Goal: Transaction & Acquisition: Book appointment/travel/reservation

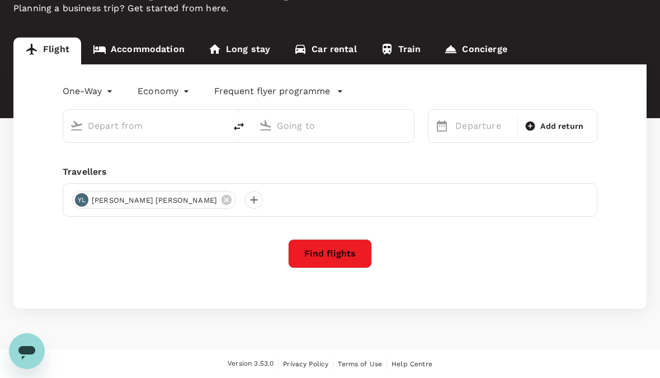
scroll to position [52, 0]
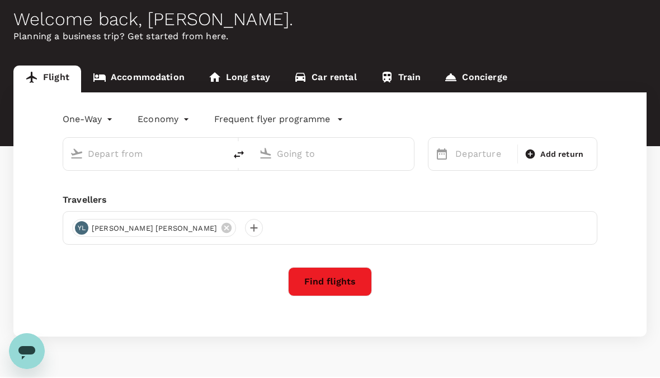
click at [200, 161] on input "text" at bounding box center [145, 153] width 114 height 17
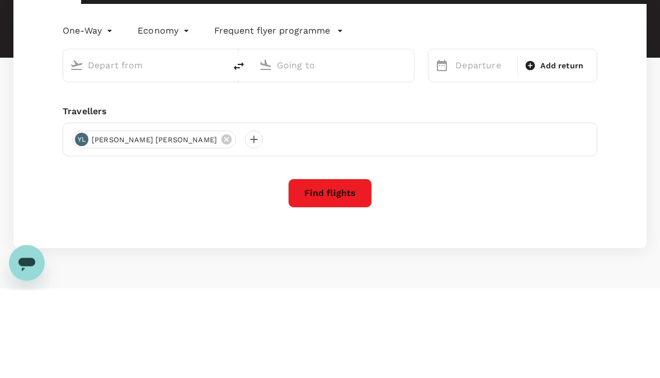
click at [128, 145] on input "text" at bounding box center [145, 153] width 114 height 17
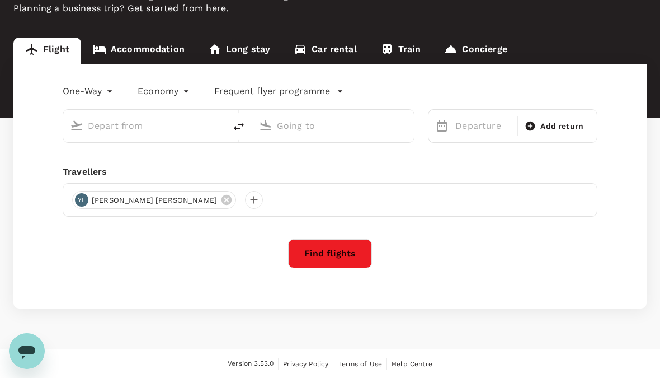
click at [239, 124] on icon "delete" at bounding box center [239, 126] width 10 height 8
click at [120, 125] on input "text" at bounding box center [145, 125] width 114 height 17
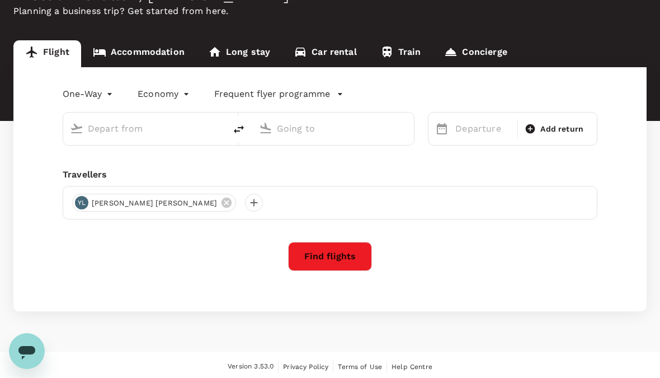
click at [169, 59] on link "Accommodation" at bounding box center [138, 53] width 115 height 27
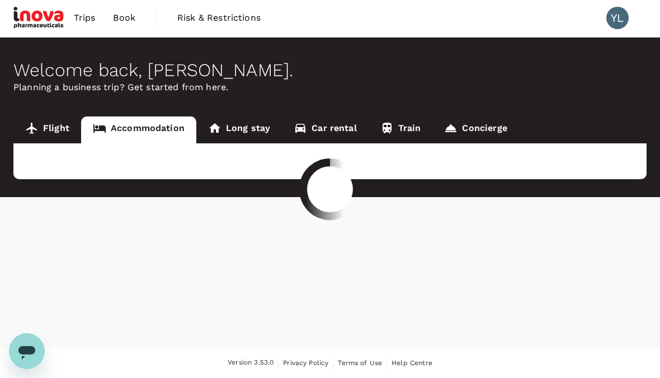
scroll to position [3, 0]
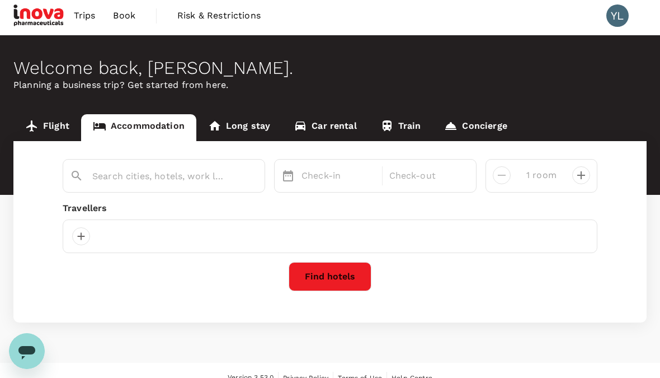
type input "Malacca"
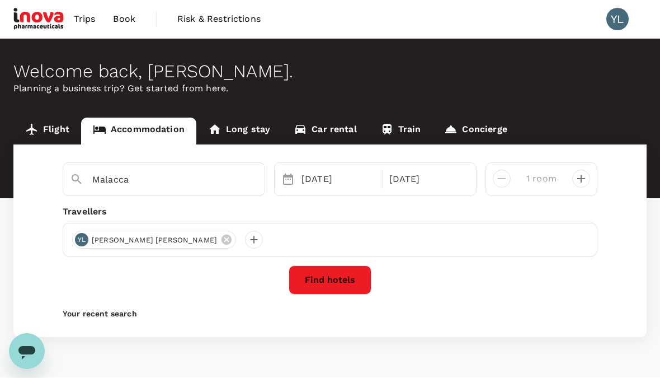
click at [342, 182] on div "03 Nov" at bounding box center [338, 179] width 83 height 22
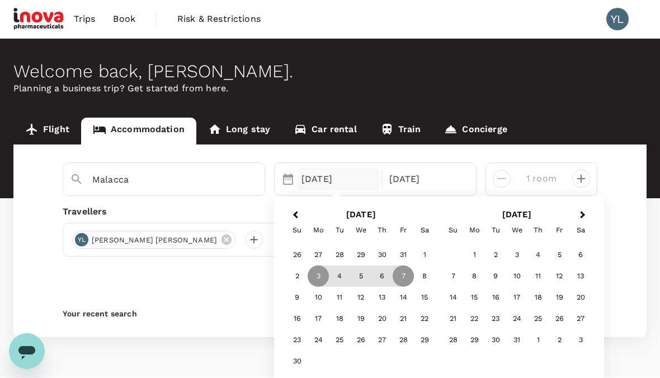
click at [315, 294] on div "10" at bounding box center [318, 297] width 21 height 21
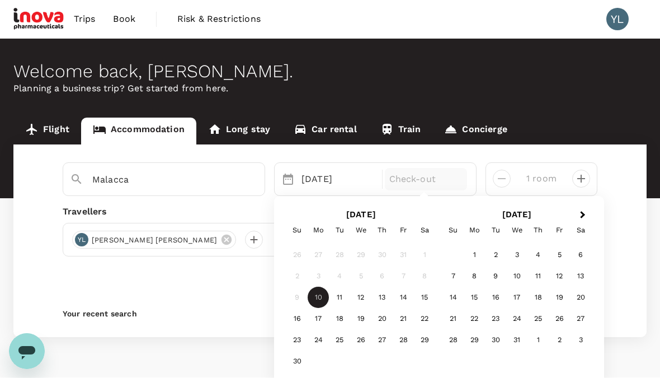
click at [404, 293] on div "14" at bounding box center [403, 297] width 21 height 21
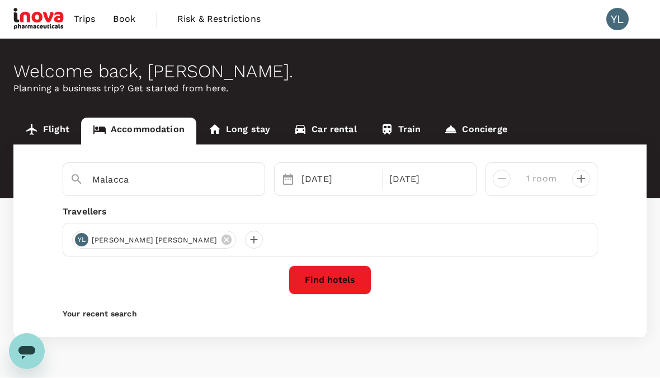
click at [447, 176] on div "14 Nov" at bounding box center [426, 179] width 83 height 22
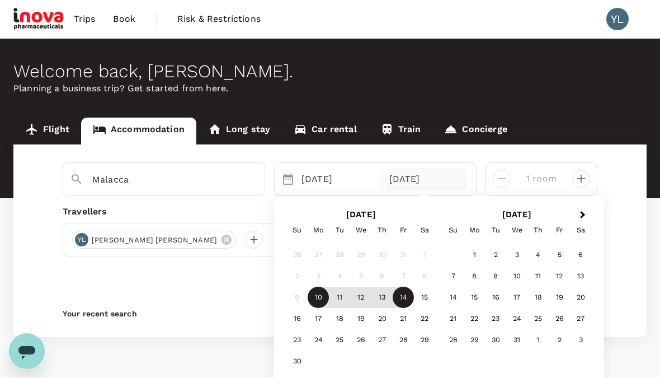
click at [381, 295] on div "13" at bounding box center [381, 297] width 21 height 21
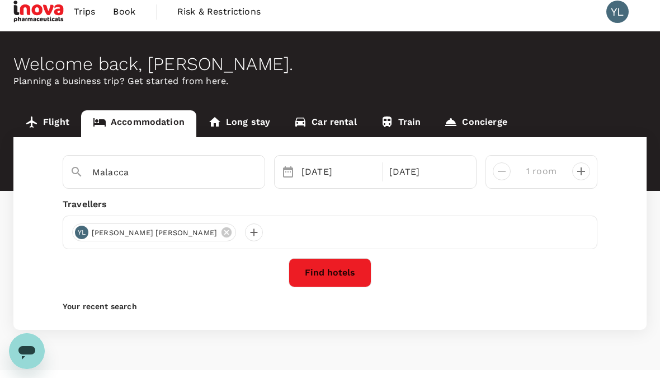
scroll to position [29, 0]
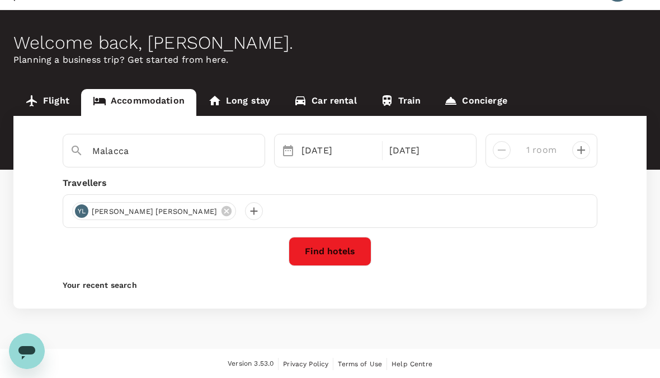
click at [345, 254] on button "Find hotels" at bounding box center [330, 251] width 83 height 29
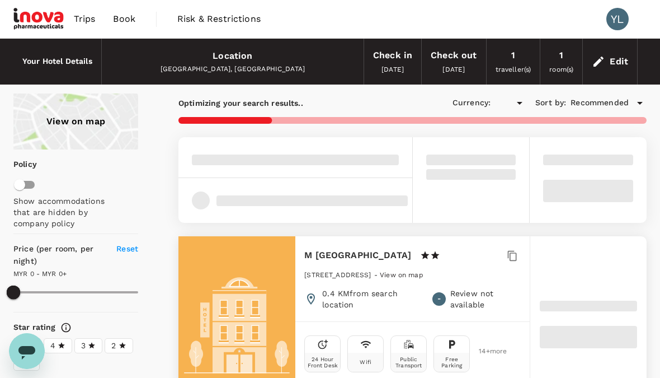
type input "1652.66"
type input "MYR"
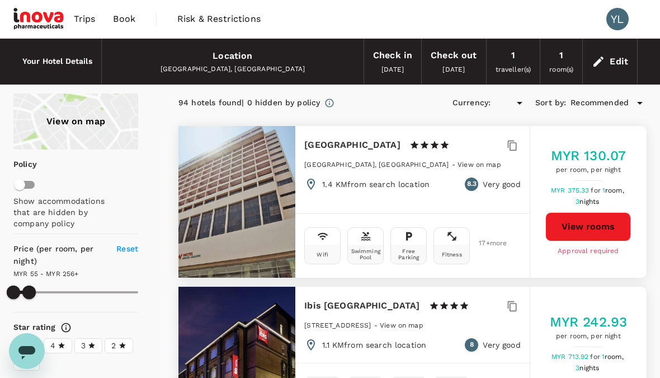
type input "255.66"
type input "MYR"
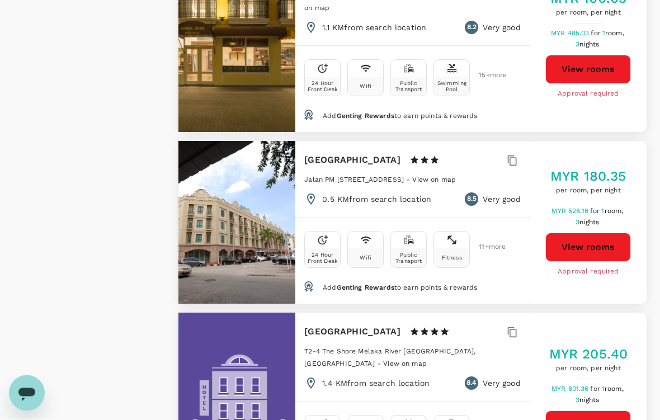
scroll to position [2753, 0]
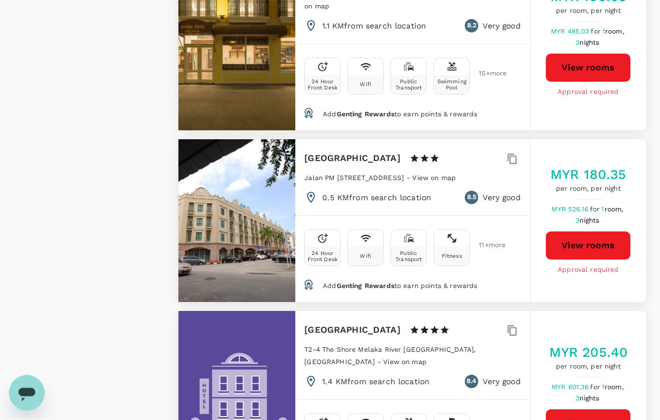
click at [595, 344] on h5 "MYR 205.40" at bounding box center [588, 353] width 79 height 18
click at [400, 323] on h6 "[GEOGRAPHIC_DATA]" at bounding box center [352, 331] width 96 height 16
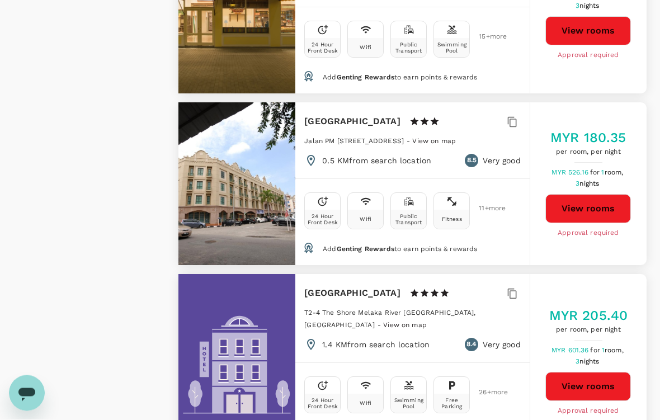
scroll to position [2790, 0]
click at [584, 372] on button "View rooms" at bounding box center [588, 386] width 86 height 29
type input "255.66"
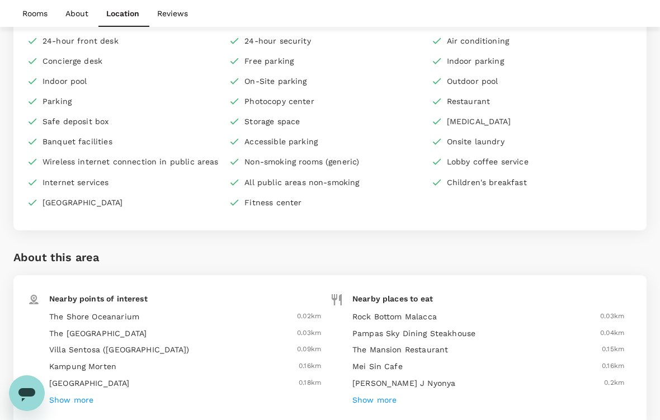
scroll to position [1780, 0]
